Goal: Task Accomplishment & Management: Manage account settings

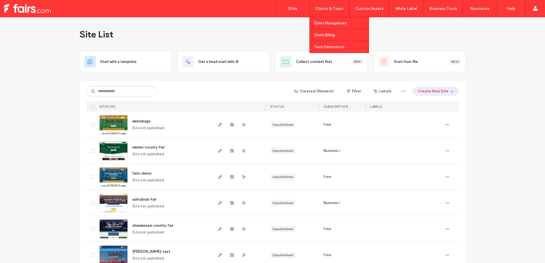
click at [323, 45] on label "Team Permissions" at bounding box center [329, 47] width 31 height 4
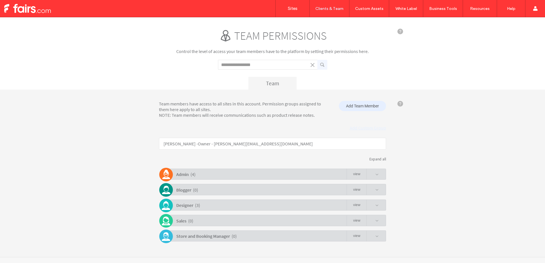
click at [213, 175] on div "Admin ( 4 ) view" at bounding box center [274, 174] width 224 height 11
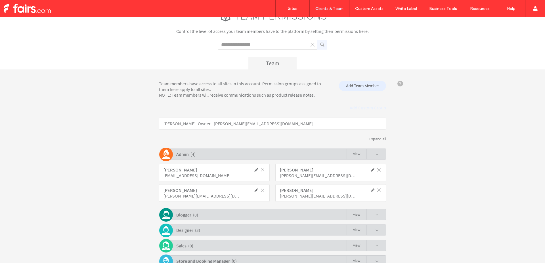
scroll to position [22, 0]
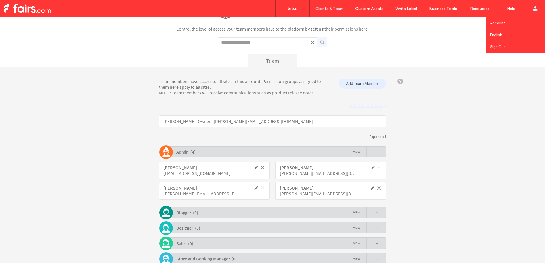
click at [512, 22] on link "Account" at bounding box center [517, 23] width 55 height 12
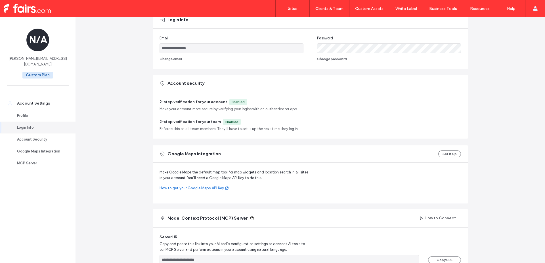
scroll to position [103, 0]
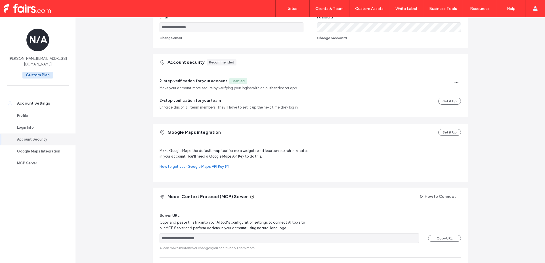
scroll to position [115, 0]
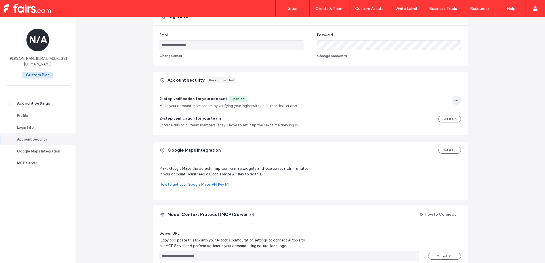
click at [452, 97] on span "button" at bounding box center [456, 100] width 9 height 9
click at [473, 117] on span "Disable 2-Step Verification" at bounding box center [478, 115] width 46 height 6
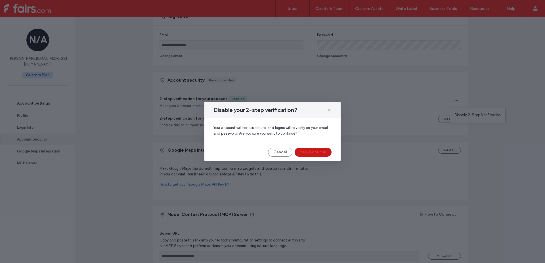
click at [316, 154] on button "Yes, Continue" at bounding box center [313, 152] width 37 height 9
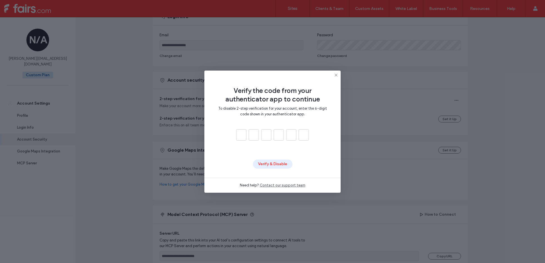
click at [335, 74] on icon at bounding box center [336, 75] width 5 height 5
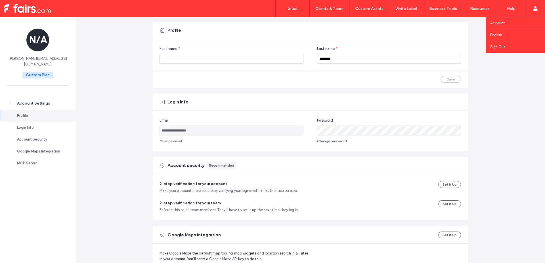
scroll to position [26, 0]
